Goal: Task Accomplishment & Management: Manage account settings

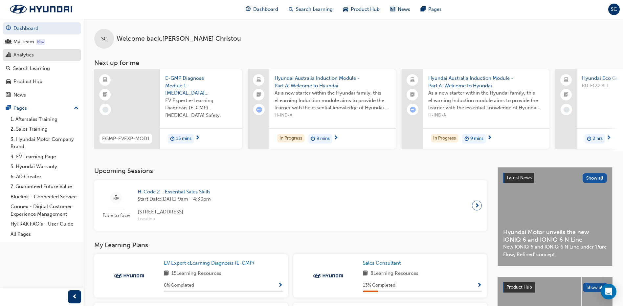
click at [30, 54] on div "Analytics" at bounding box center [23, 55] width 20 height 8
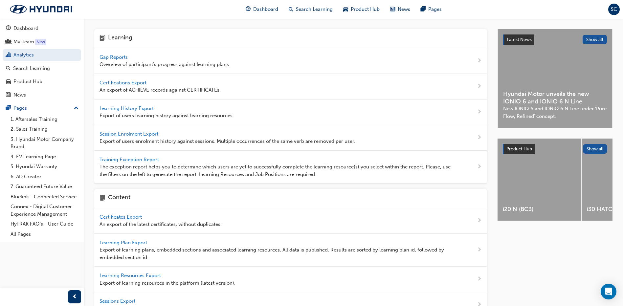
click at [136, 161] on span "Training Exception Report" at bounding box center [130, 160] width 61 height 6
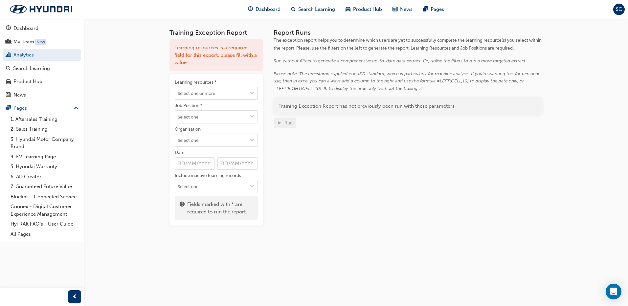
click at [184, 91] on input "Learning resources *" at bounding box center [216, 93] width 82 height 12
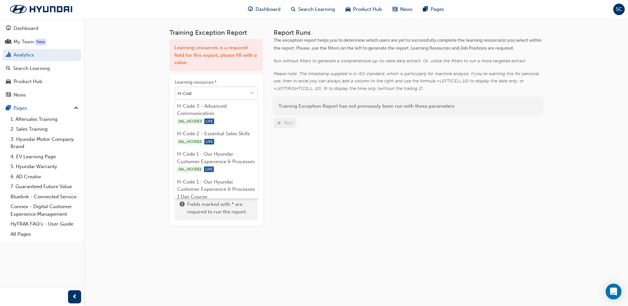
type input "H-Code"
click at [190, 163] on li "H-Code 1 - Our Hyundai Customer Experience & Processes SAL_HCODE1 LIVE" at bounding box center [216, 162] width 83 height 28
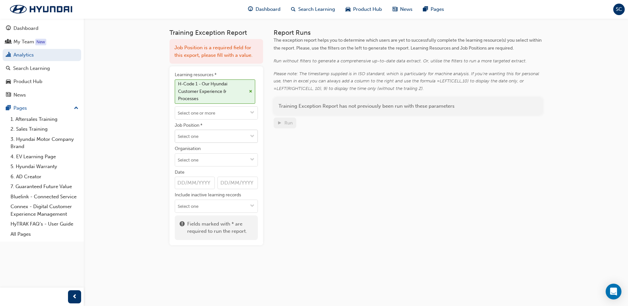
click at [197, 139] on input "Job Position *" at bounding box center [216, 136] width 82 height 12
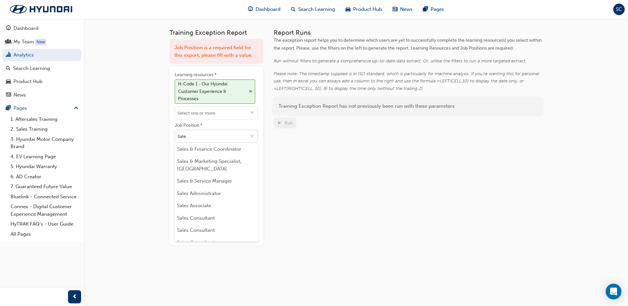
type input "Sales"
click at [229, 217] on li "Sales Consultant" at bounding box center [216, 218] width 83 height 12
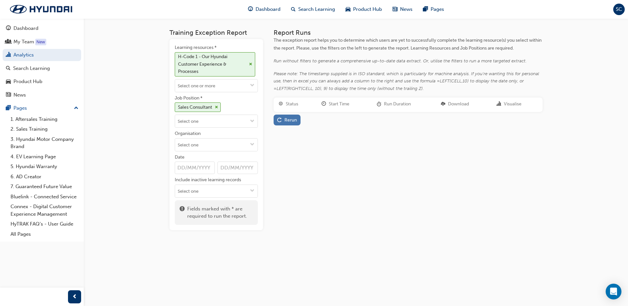
click at [282, 118] on div "Rerun" at bounding box center [287, 120] width 20 height 7
click at [473, 121] on link "Download" at bounding box center [463, 120] width 29 height 10
click at [250, 62] on span "cross-icon" at bounding box center [250, 64] width 3 height 4
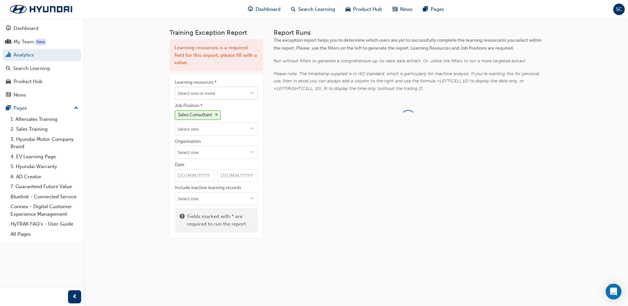
click at [201, 93] on input "Learning resources *" at bounding box center [216, 93] width 82 height 12
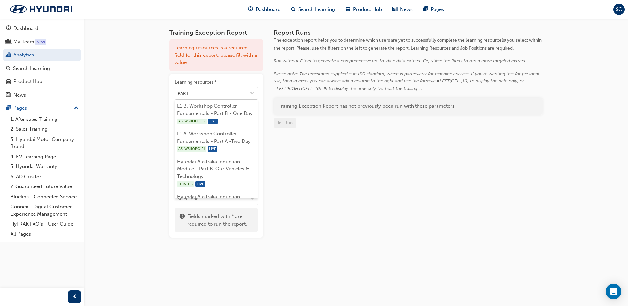
type input "PART A"
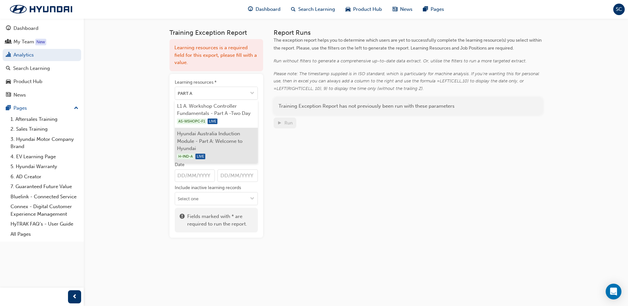
click at [195, 140] on li "Hyundai Australia Induction Module - Part A: Welcome to Hyundai H-IND-A LIVE" at bounding box center [216, 145] width 83 height 35
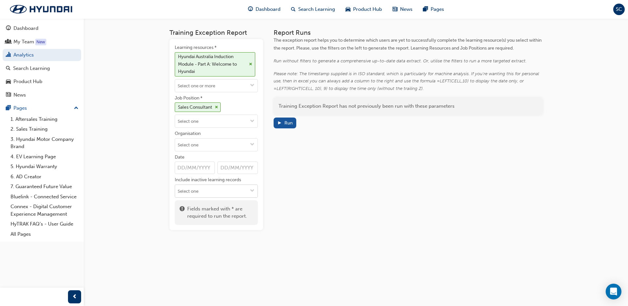
click at [251, 189] on span "down-icon" at bounding box center [252, 192] width 5 height 6
click at [280, 191] on div "Report Runs The exception report helps you to determine which users are yet to …" at bounding box center [408, 129] width 269 height 201
click at [280, 121] on span "play-icon" at bounding box center [279, 124] width 5 height 6
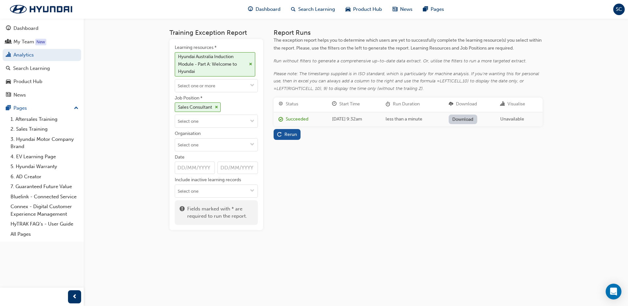
click at [467, 121] on link "Download" at bounding box center [463, 120] width 29 height 10
click at [590, 100] on div "Training Exception Report Learning resources * Hyundai Australia Induction Modu…" at bounding box center [314, 153] width 628 height 306
click at [204, 143] on input "Organisation" at bounding box center [216, 145] width 82 height 12
type input "shellha"
click at [203, 162] on li "Shellharbour Hyundai (Albion Park Rail)" at bounding box center [216, 161] width 83 height 20
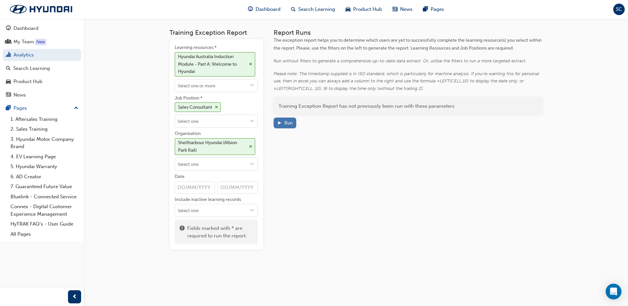
click at [281, 123] on span "play-icon" at bounding box center [279, 124] width 5 height 6
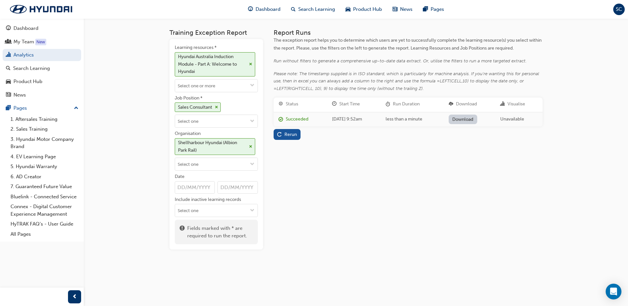
click at [471, 120] on link "Download" at bounding box center [463, 120] width 29 height 10
click at [249, 145] on span "cross-icon" at bounding box center [250, 147] width 3 height 4
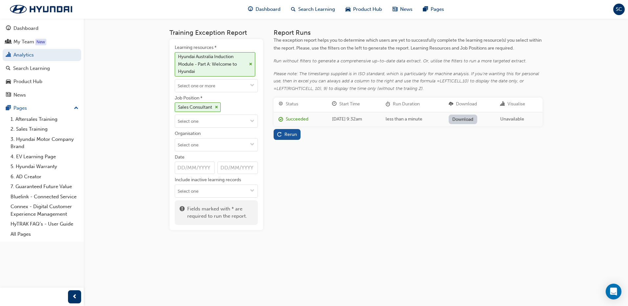
click at [321, 172] on div "Report Runs The exception report helps you to determine which users are yet to …" at bounding box center [408, 129] width 269 height 201
click at [46, 55] on link "Analytics" at bounding box center [42, 55] width 79 height 12
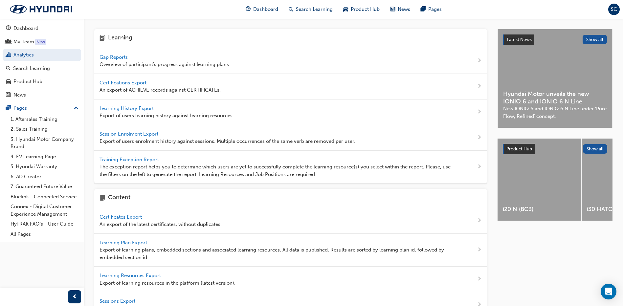
click at [128, 109] on span "Learning History Export" at bounding box center [128, 108] width 56 height 6
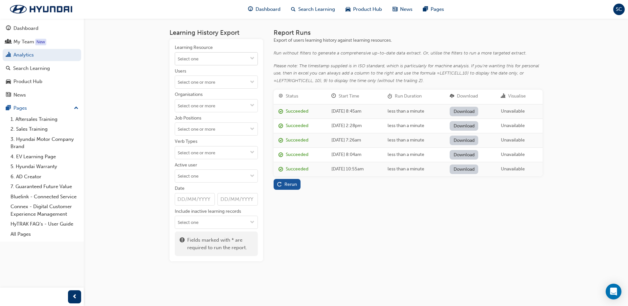
click at [199, 56] on input "Learning Resource" at bounding box center [216, 59] width 82 height 12
type input "part a"
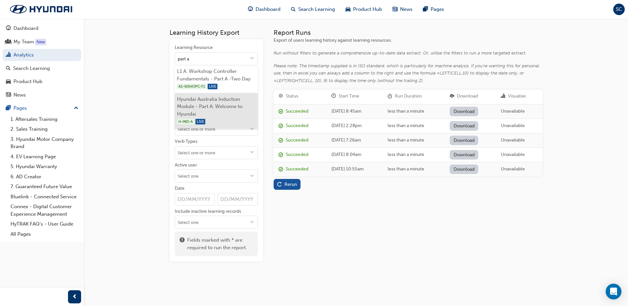
click at [192, 107] on li "Hyundai Australia Induction Module - Part A: Welcome to Hyundai H-IND-A LIVE" at bounding box center [216, 110] width 83 height 35
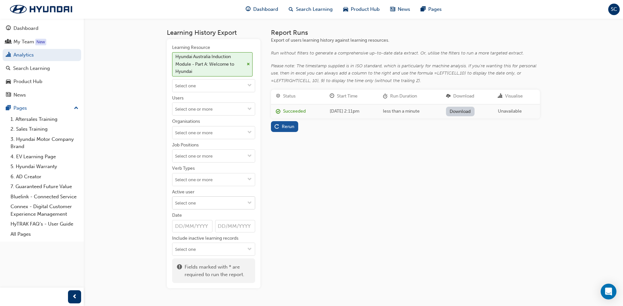
click at [248, 201] on span "down-icon" at bounding box center [249, 204] width 5 height 6
click at [224, 215] on li "Active users" at bounding box center [213, 216] width 83 height 12
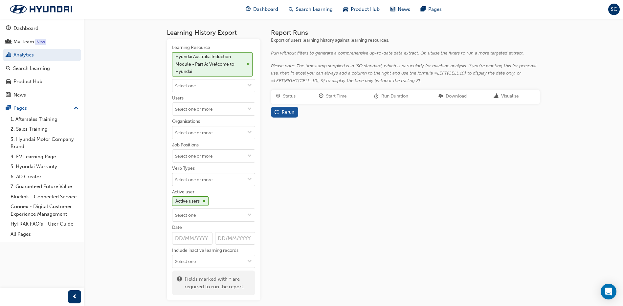
click at [251, 180] on span "down-icon" at bounding box center [249, 180] width 5 height 6
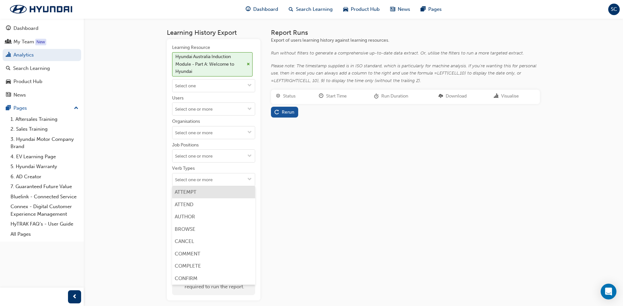
scroll to position [131, 0]
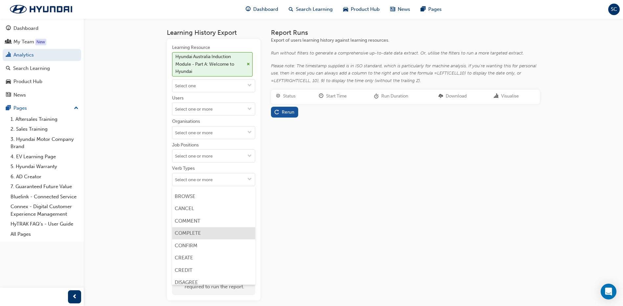
click at [202, 233] on li "COMPLETE" at bounding box center [213, 233] width 83 height 12
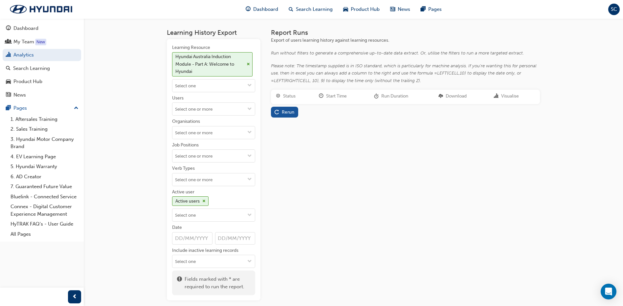
scroll to position [0, 0]
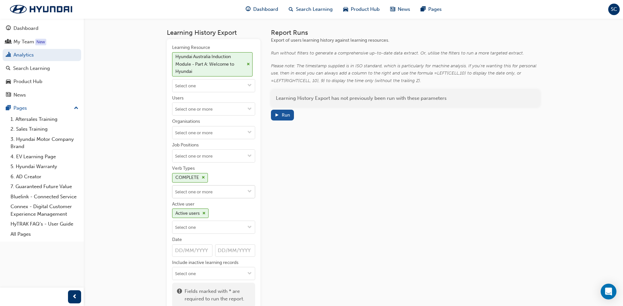
click at [208, 193] on input "Verb Types COMPLETE" at bounding box center [213, 192] width 82 height 12
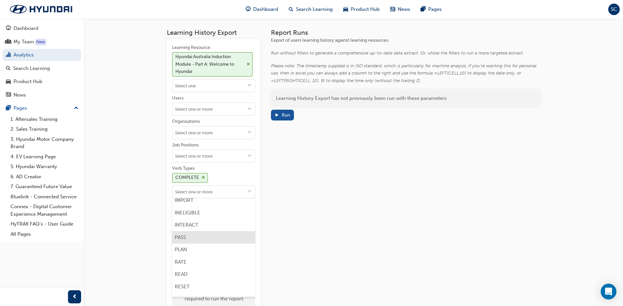
click at [194, 239] on li "PASS" at bounding box center [213, 237] width 83 height 12
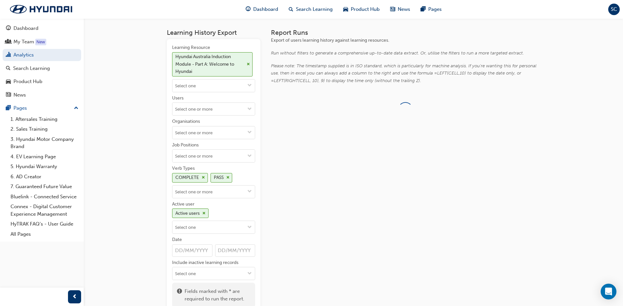
scroll to position [0, 0]
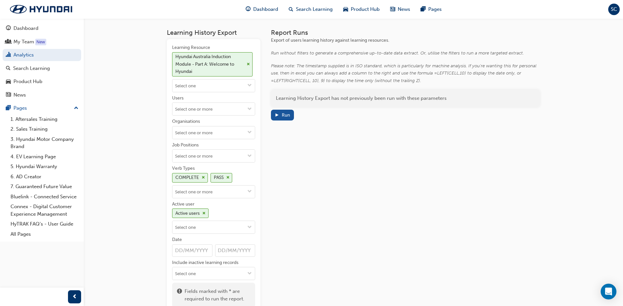
click at [322, 230] on div "Report Runs Export of users learning history against learning resources. Run wi…" at bounding box center [405, 171] width 269 height 284
click at [237, 192] on input "Verb Types COMPLETE PASS" at bounding box center [213, 192] width 82 height 12
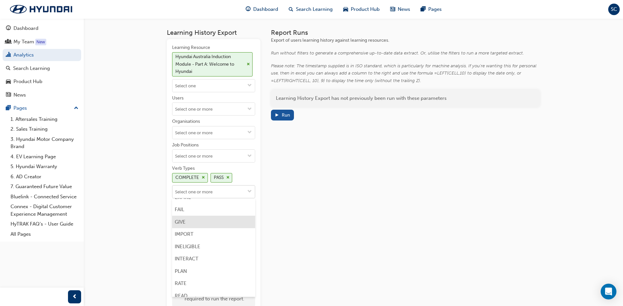
scroll to position [279, 0]
click at [286, 116] on div "Run" at bounding box center [286, 115] width 8 height 6
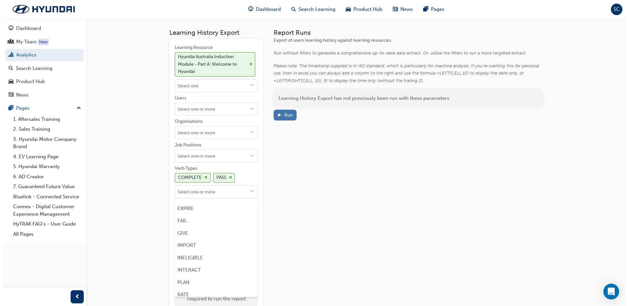
scroll to position [0, 0]
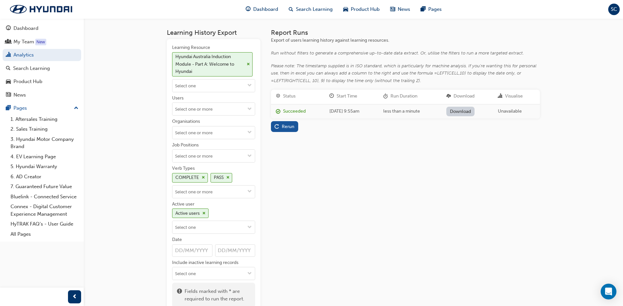
click at [474, 112] on link "Download" at bounding box center [460, 112] width 29 height 10
click at [247, 64] on span "cross-icon" at bounding box center [248, 64] width 3 height 4
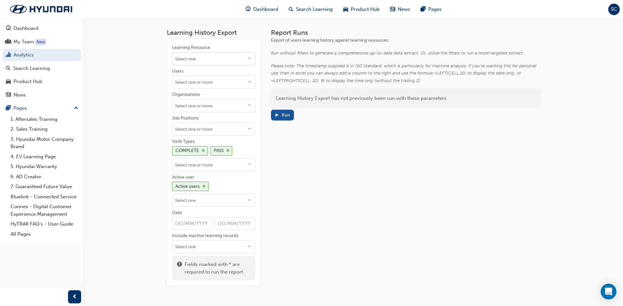
click at [204, 61] on input "Learning Resource" at bounding box center [213, 59] width 82 height 12
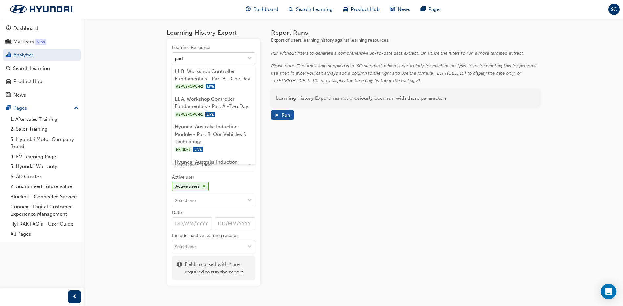
type input "part b"
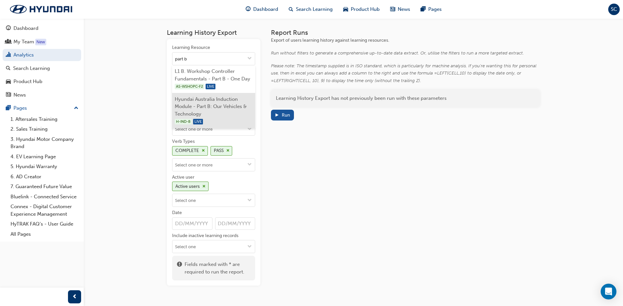
click at [197, 104] on li "Hyundai Australia Induction Module - Part B: Our Vehicles & Technology H-IND-B …" at bounding box center [213, 110] width 83 height 35
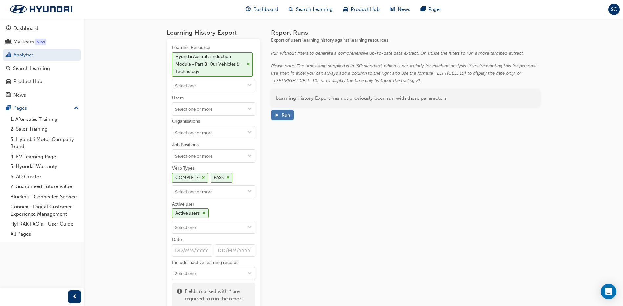
click at [280, 111] on button "Run" at bounding box center [282, 115] width 23 height 11
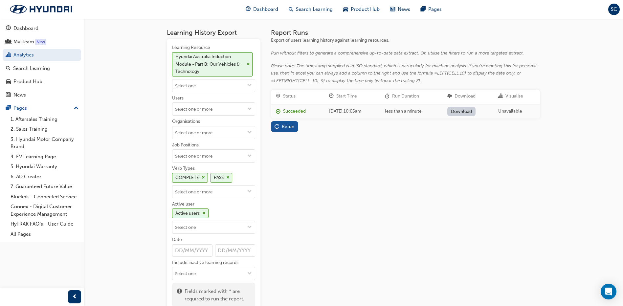
click at [468, 111] on link "Download" at bounding box center [461, 112] width 29 height 10
click at [248, 63] on span "cross-icon" at bounding box center [248, 64] width 3 height 4
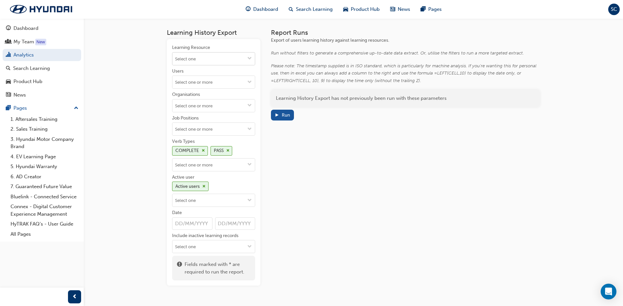
click at [220, 59] on input "Learning Resource" at bounding box center [213, 59] width 82 height 12
type input "heart"
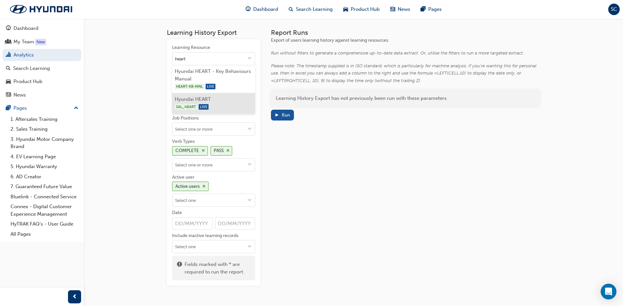
click at [185, 103] on div "SAL_HEART LIVE" at bounding box center [214, 107] width 78 height 8
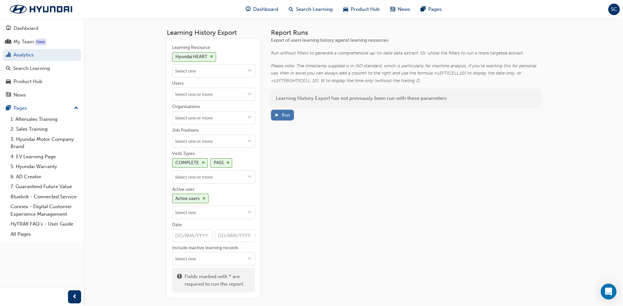
click at [284, 114] on div "Run" at bounding box center [286, 115] width 8 height 6
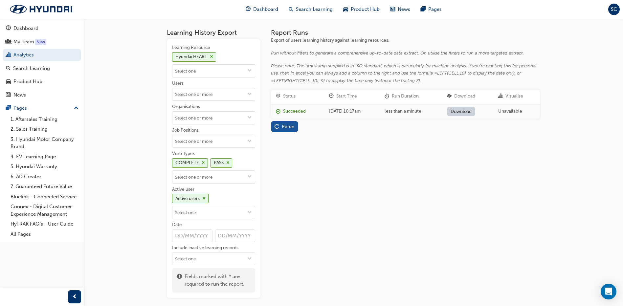
click at [467, 111] on link "Download" at bounding box center [461, 112] width 29 height 10
click at [208, 54] on div "Hyundai HEART" at bounding box center [194, 57] width 44 height 10
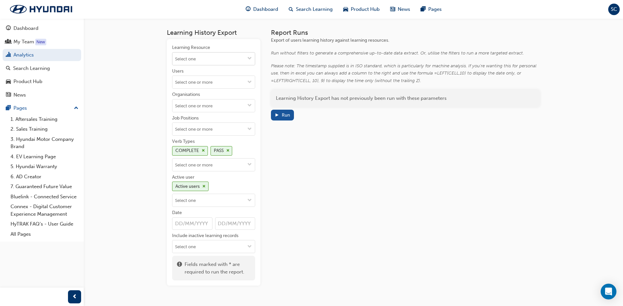
click at [200, 60] on input "Learning Resource" at bounding box center [213, 59] width 82 height 12
type input "progress"
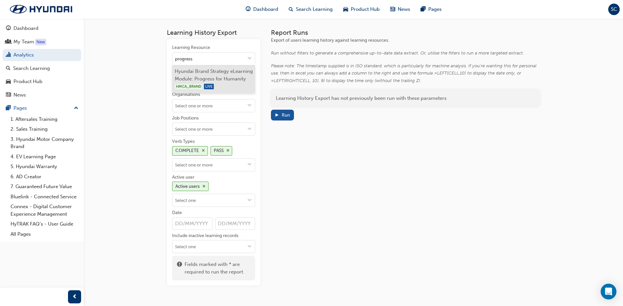
click at [207, 79] on li "Hyundai Brand Strategy eLearning Module: Progress for Humanity HMCA_BRAND LIVE" at bounding box center [213, 79] width 83 height 28
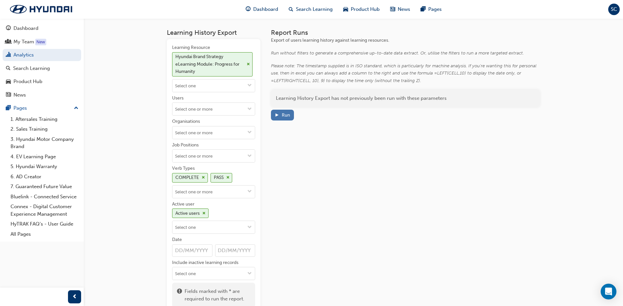
click at [280, 117] on div "Run" at bounding box center [282, 115] width 15 height 7
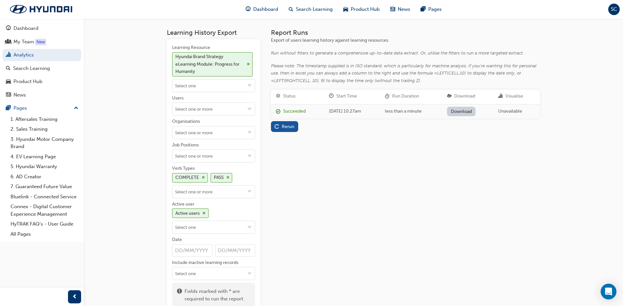
click at [468, 111] on link "Download" at bounding box center [461, 112] width 29 height 10
click at [343, 210] on div "Report Runs Export of users learning history against learning resources. Run wi…" at bounding box center [405, 171] width 269 height 284
click at [246, 61] on div "Hyundai Brand Strategy eLearning Module: Progress for Humanity" at bounding box center [212, 64] width 80 height 24
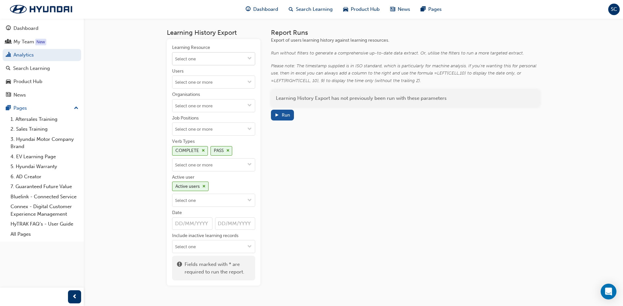
click at [222, 63] on input "Learning Resource" at bounding box center [213, 59] width 82 height 12
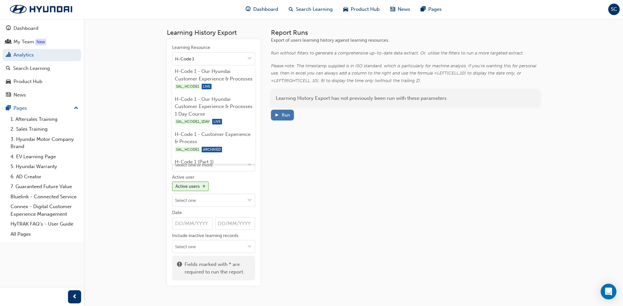
type input "H-Code 1"
click at [279, 115] on div "Run" at bounding box center [282, 115] width 15 height 7
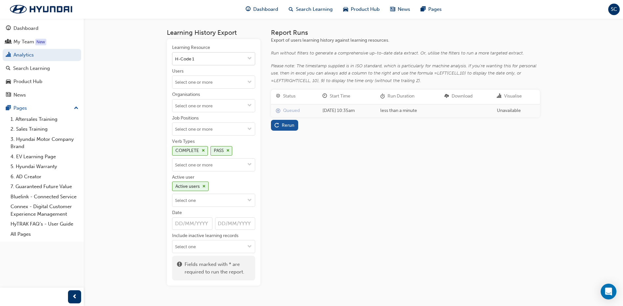
click at [201, 59] on input "H-Code 1" at bounding box center [213, 59] width 82 height 12
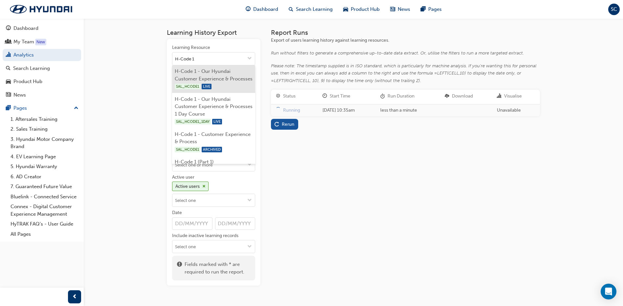
click at [195, 82] on li "H-Code 1 - Our Hyundai Customer Experience & Processes SAL_HCODE1 LIVE" at bounding box center [213, 79] width 83 height 28
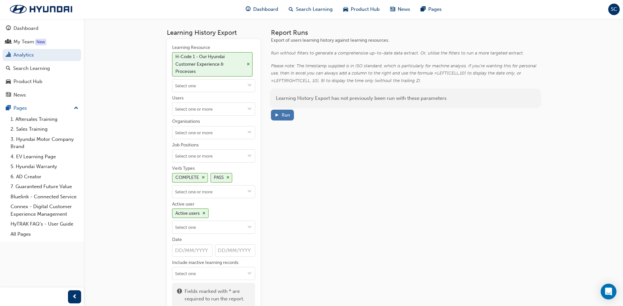
click at [278, 116] on span "play-icon" at bounding box center [277, 116] width 5 height 6
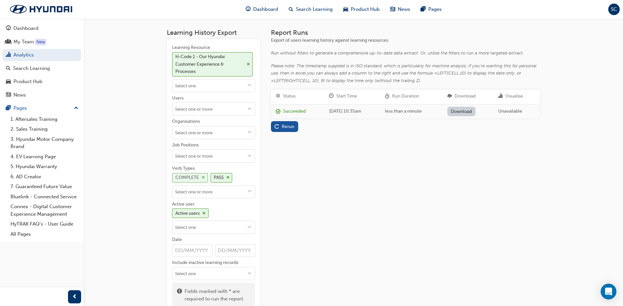
click at [200, 176] on div "COMPLETE" at bounding box center [190, 178] width 36 height 10
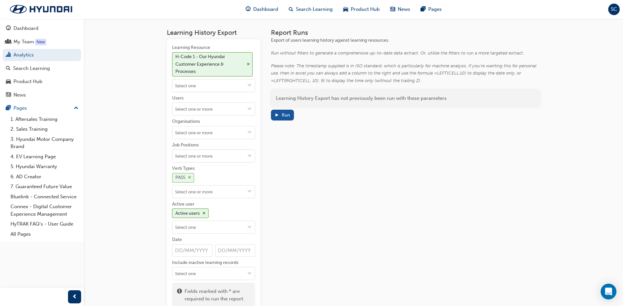
click at [188, 177] on span "cross-icon" at bounding box center [189, 178] width 3 height 4
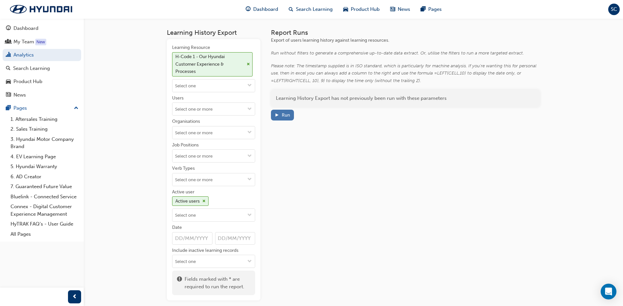
click at [281, 117] on div "Run" at bounding box center [282, 115] width 15 height 7
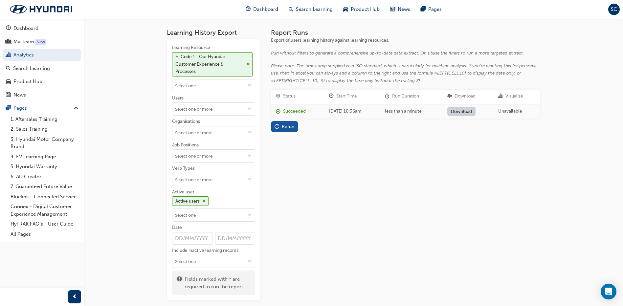
click at [475, 109] on link "Download" at bounding box center [461, 112] width 29 height 10
click at [445, 229] on div "Report Runs Export of users learning history against learning resources. Run wi…" at bounding box center [405, 165] width 269 height 272
click at [244, 62] on div "H-Code 1 - Our Hyundai Customer Experience & Processes" at bounding box center [212, 64] width 80 height 24
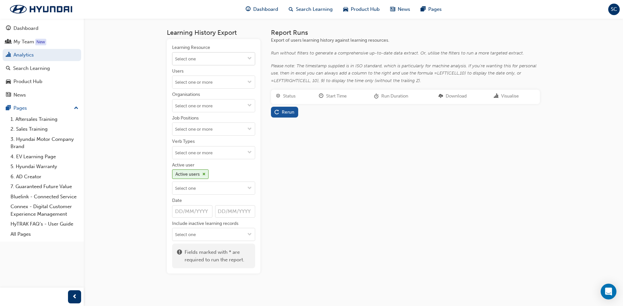
click at [203, 56] on input "Learning Resource" at bounding box center [213, 59] width 82 height 12
type input "kpi"
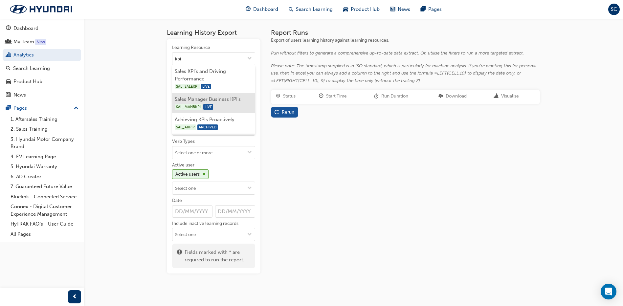
click at [192, 102] on li "Sales Manager Business KPI's SAL_MANBKPI LIVE" at bounding box center [213, 103] width 83 height 20
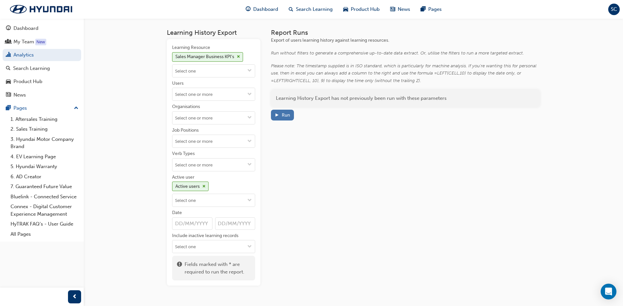
click at [281, 118] on div "Run" at bounding box center [282, 115] width 15 height 7
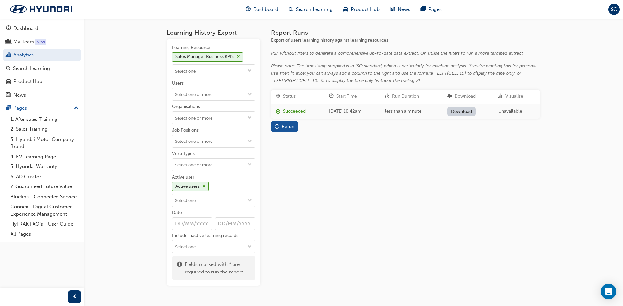
click at [472, 111] on link "Download" at bounding box center [461, 112] width 29 height 10
click at [426, 225] on div "Report Runs Export of users learning history against learning resources. Run wi…" at bounding box center [405, 157] width 269 height 257
click at [238, 56] on span "cross-icon" at bounding box center [238, 57] width 3 height 4
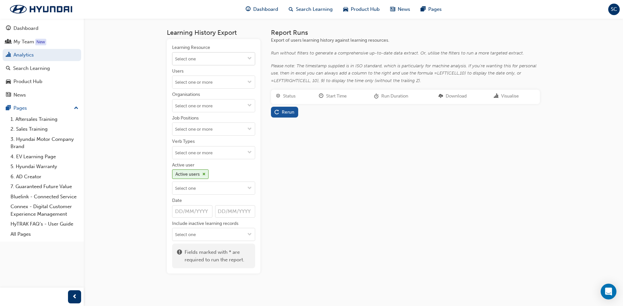
click at [229, 57] on input "Learning Resource" at bounding box center [213, 59] width 82 height 12
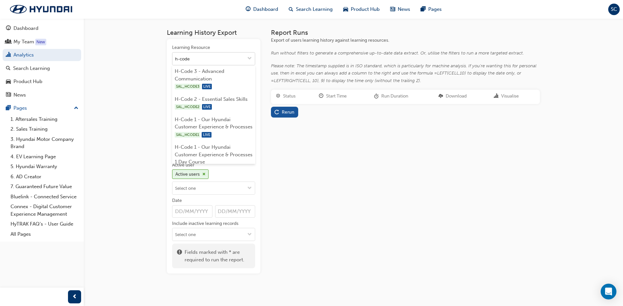
type input "h-code 2"
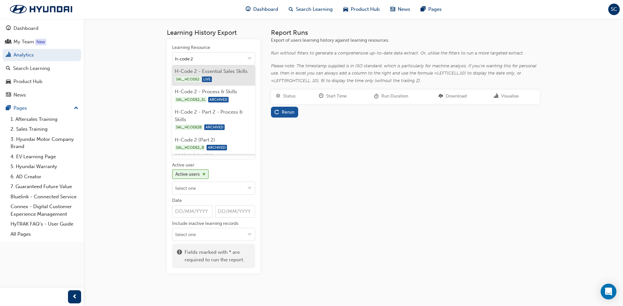
click at [224, 76] on div "SAL_HCODE2 LIVE" at bounding box center [214, 79] width 78 height 8
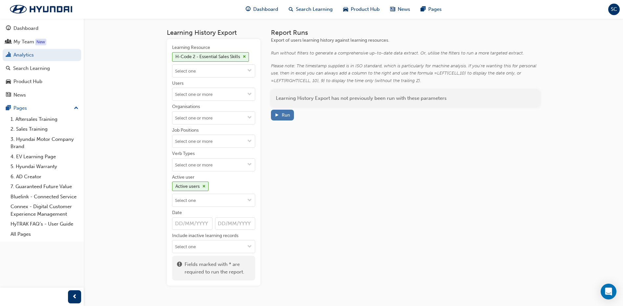
click at [281, 115] on div "Run" at bounding box center [282, 115] width 15 height 7
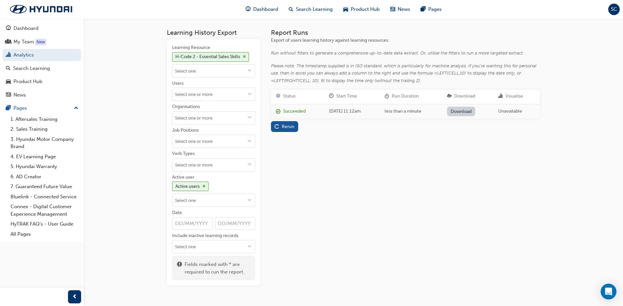
click at [469, 113] on link "Download" at bounding box center [461, 112] width 29 height 10
click at [424, 220] on div "Report Runs Export of users learning history against learning resources. Run wi…" at bounding box center [405, 157] width 269 height 257
click at [30, 72] on div "Search Learning" at bounding box center [31, 69] width 37 height 8
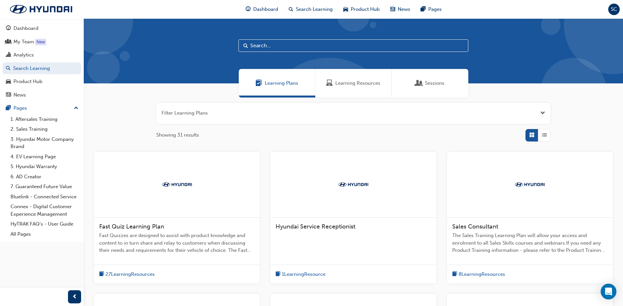
click at [339, 84] on span "Learning Resources" at bounding box center [357, 84] width 45 height 8
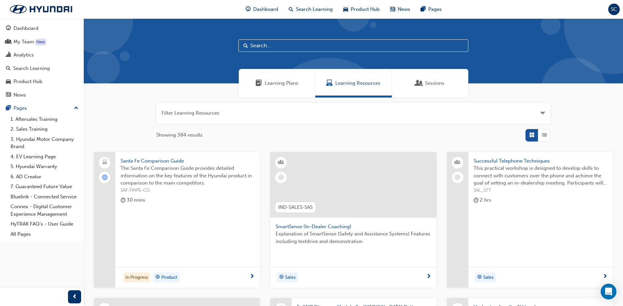
click at [281, 49] on input "text" at bounding box center [354, 45] width 230 height 12
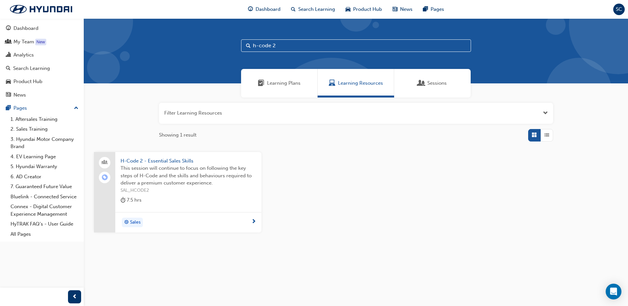
type input "h-code 2"
click at [188, 166] on span "This session will continue to focus on following the key steps of H-Code and th…" at bounding box center [189, 176] width 136 height 22
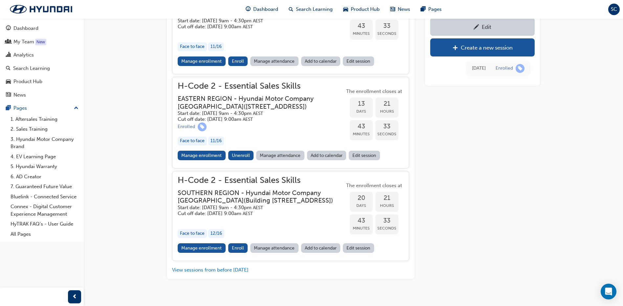
scroll to position [409, 0]
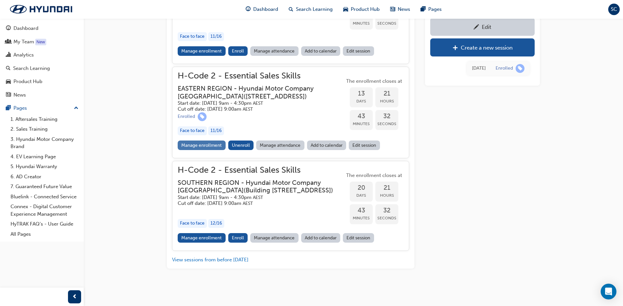
click at [200, 146] on link "Manage enrollment" at bounding box center [202, 146] width 48 height 10
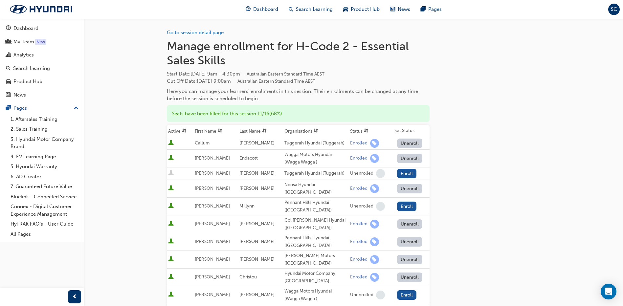
drag, startPoint x: 528, startPoint y: 191, endPoint x: 518, endPoint y: 193, distance: 10.6
click at [527, 192] on div "Go to session detail page Manage enrollment for H-Code 2 - Essential Sales Skil…" at bounding box center [353, 260] width 373 height 484
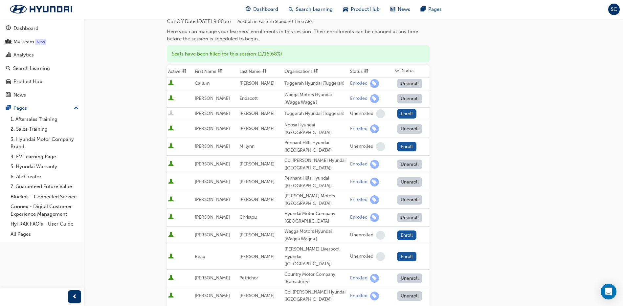
scroll to position [99, 0]
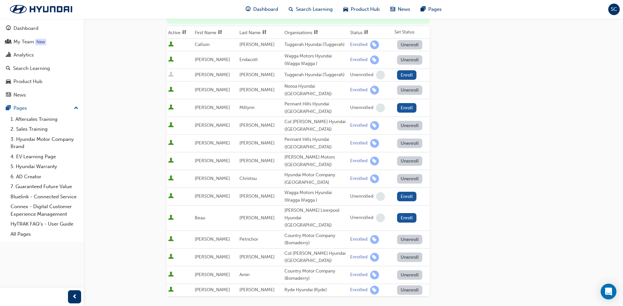
click at [530, 147] on div "Go to session detail page Manage enrollment for H-Code 2 - Essential Sales Skil…" at bounding box center [353, 162] width 373 height 484
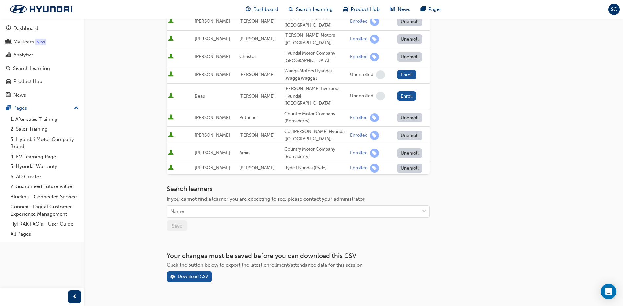
scroll to position [221, 0]
click at [196, 273] on div "Download CSV" at bounding box center [193, 276] width 31 height 6
click at [463, 223] on div "Go to session detail page Manage enrollment for H-Code 2 - Essential Sales Skil…" at bounding box center [353, 39] width 373 height 484
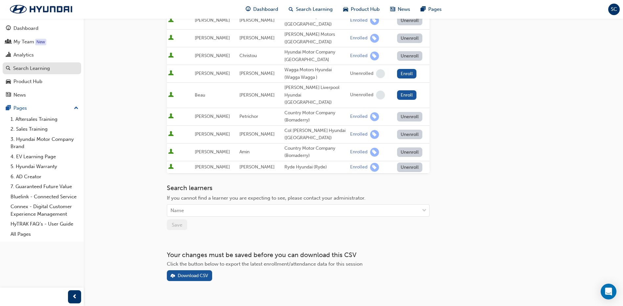
click at [39, 67] on div "Search Learning" at bounding box center [31, 69] width 37 height 8
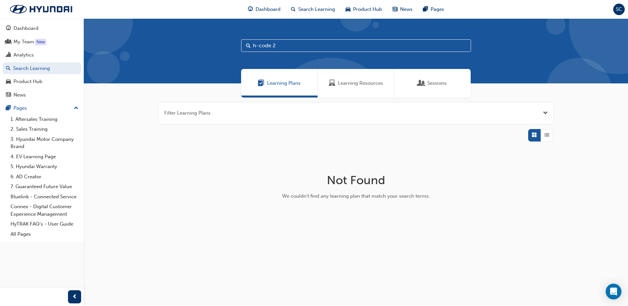
click at [360, 82] on span "Learning Resources" at bounding box center [360, 84] width 45 height 8
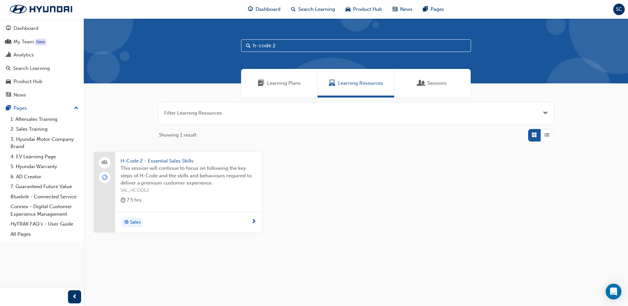
click at [278, 44] on input "h-code 2" at bounding box center [356, 45] width 230 height 12
type input "h-code 3"
click at [188, 171] on span "H-Code 3 - Advanced Communications This workshop provides insights to behaviour…" at bounding box center [189, 176] width 136 height 22
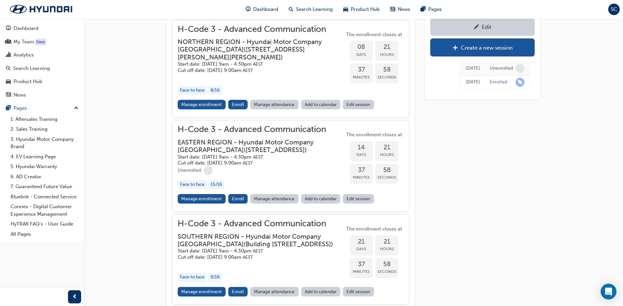
scroll to position [448, 0]
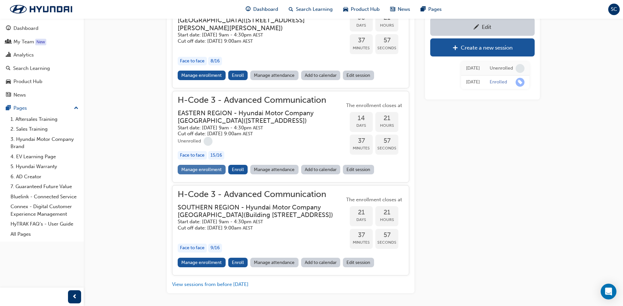
click at [205, 174] on link "Manage enrollment" at bounding box center [202, 170] width 48 height 10
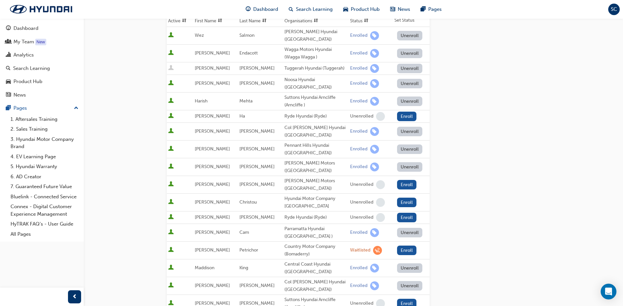
scroll to position [131, 0]
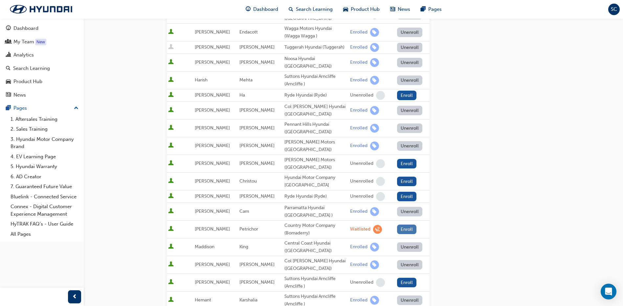
click at [402, 225] on button "Enroll" at bounding box center [407, 230] width 20 height 10
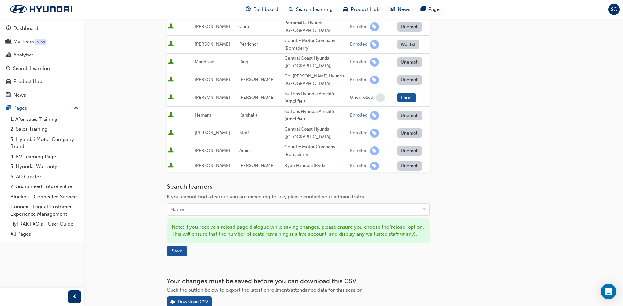
scroll to position [352, 0]
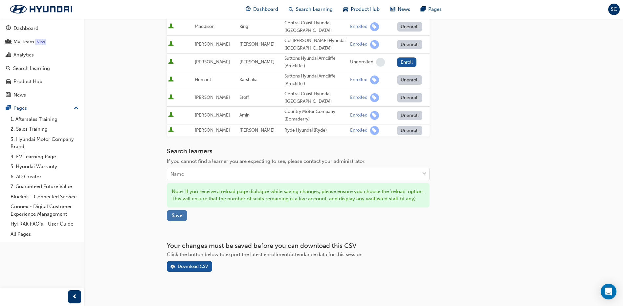
click at [176, 213] on span "Save" at bounding box center [177, 216] width 11 height 6
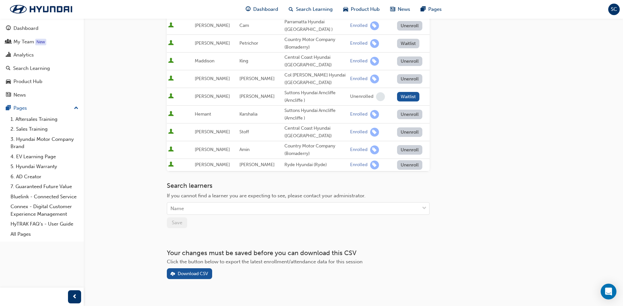
click at [195, 271] on div "Download CSV" at bounding box center [193, 274] width 31 height 6
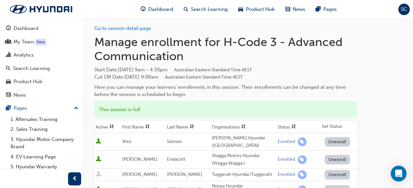
scroll to position [0, 0]
